Goal: Task Accomplishment & Management: Manage account settings

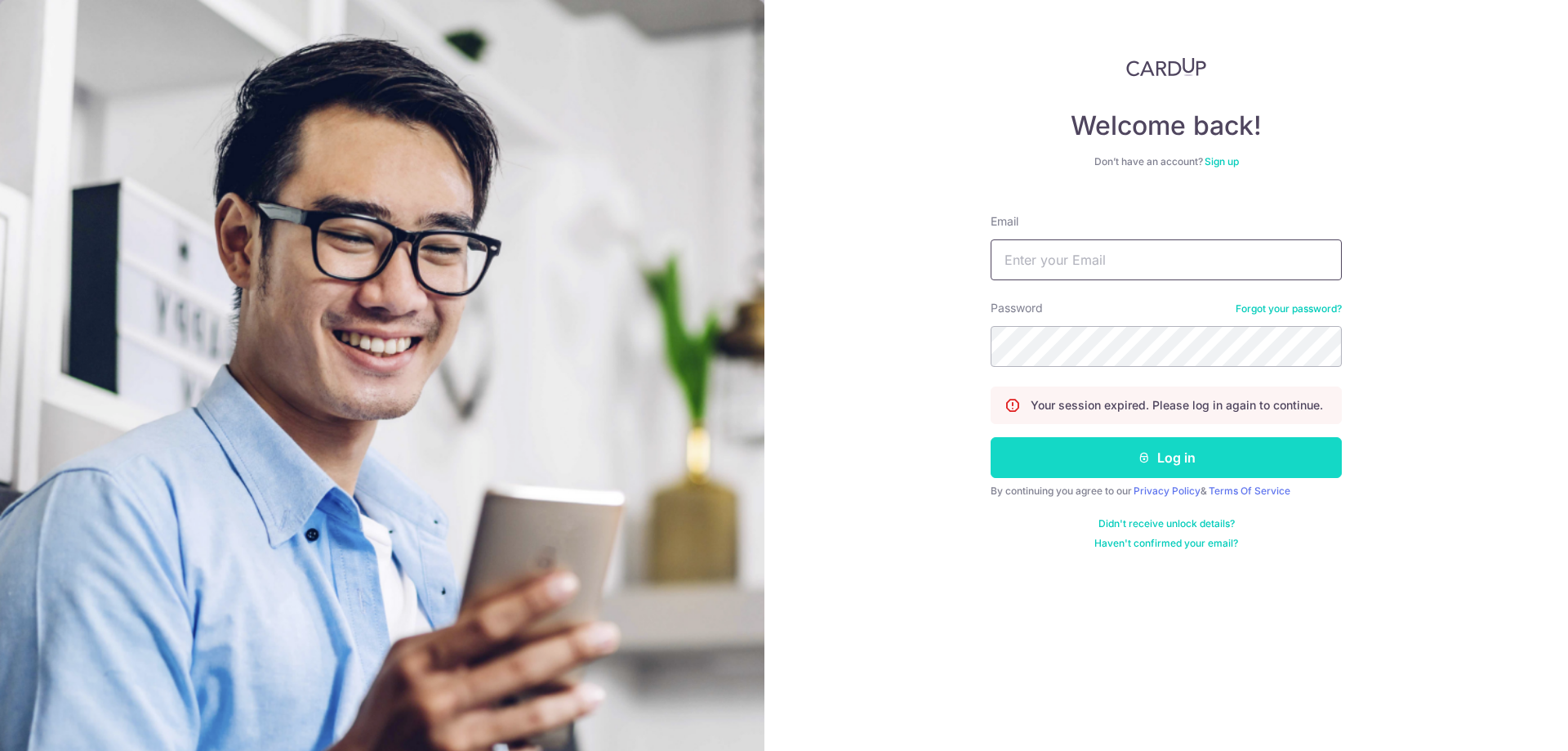
type input "[EMAIL_ADDRESS][DOMAIN_NAME]"
click at [1134, 460] on button "Log in" at bounding box center [1167, 457] width 351 height 41
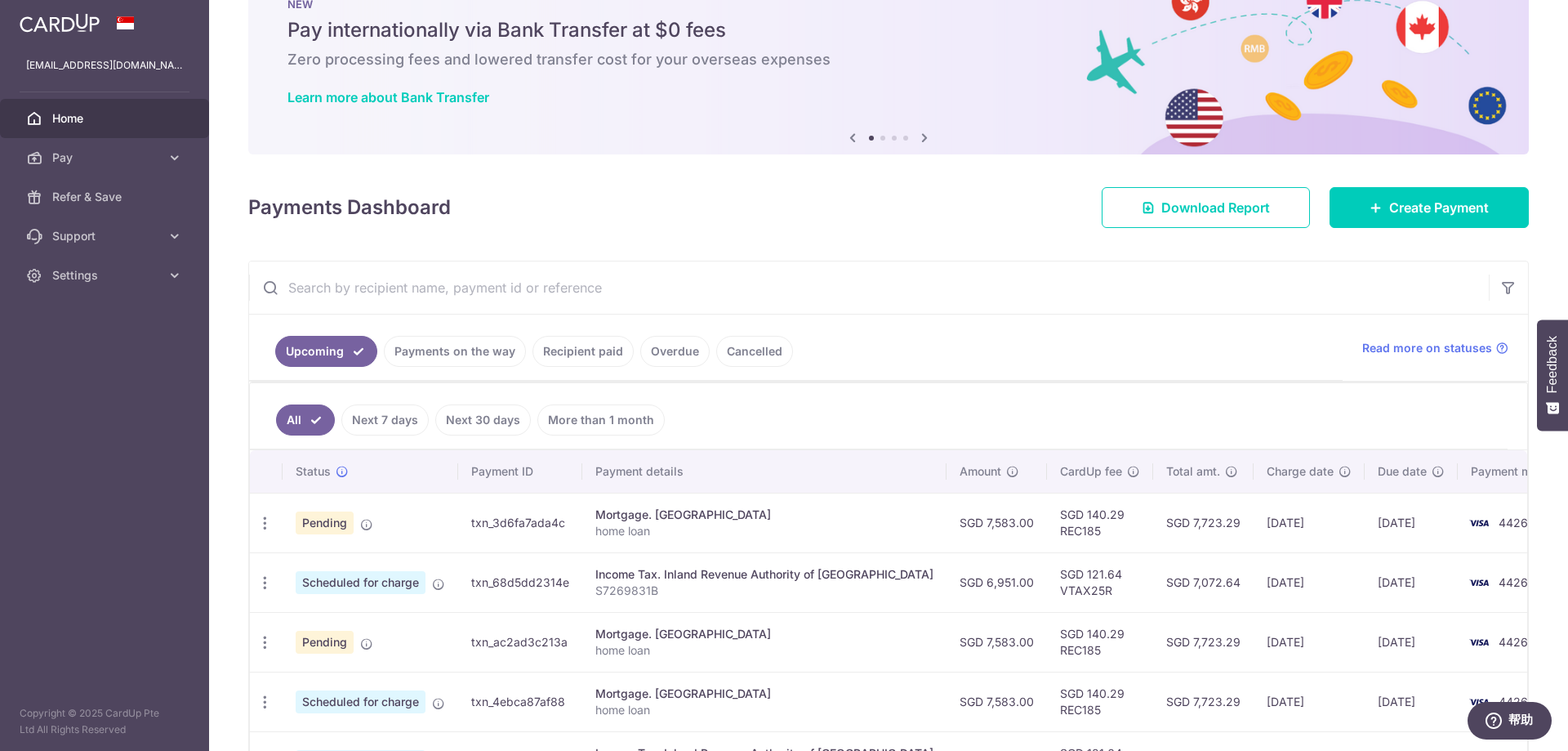
scroll to position [82, 0]
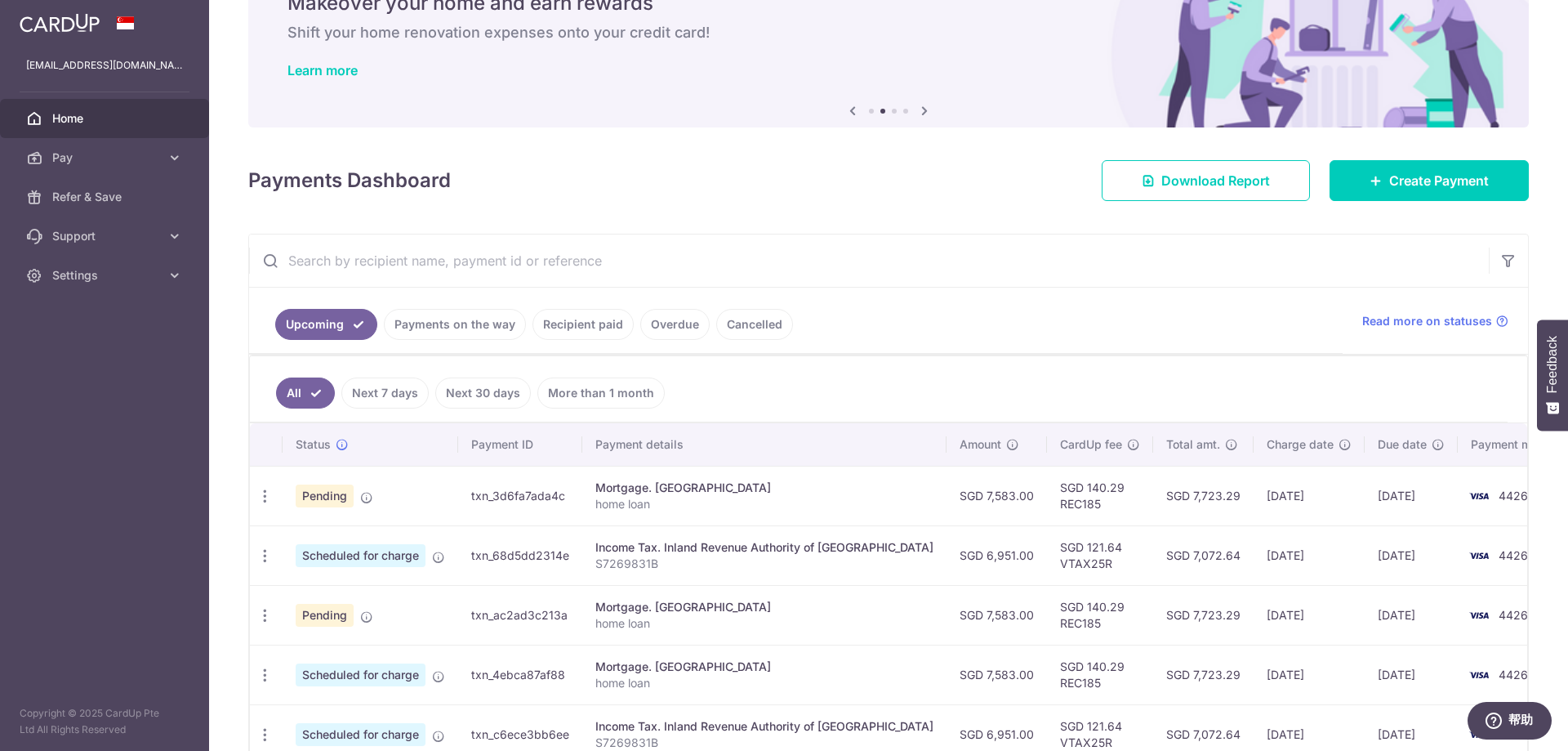
click at [774, 186] on div "Payments Dashboard Download Report Create Payment" at bounding box center [888, 177] width 1280 height 47
